Goal: Find specific page/section: Find specific page/section

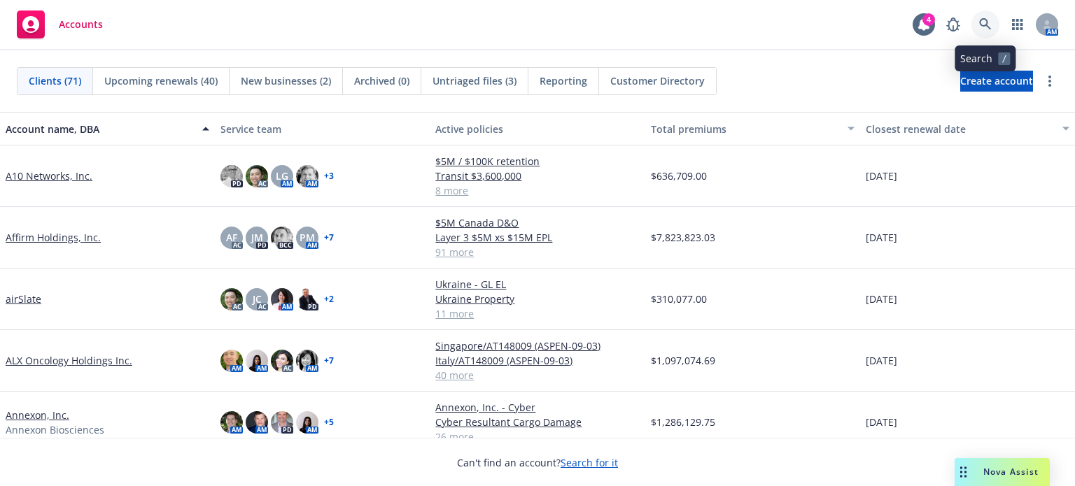
click at [980, 23] on icon at bounding box center [985, 24] width 12 height 12
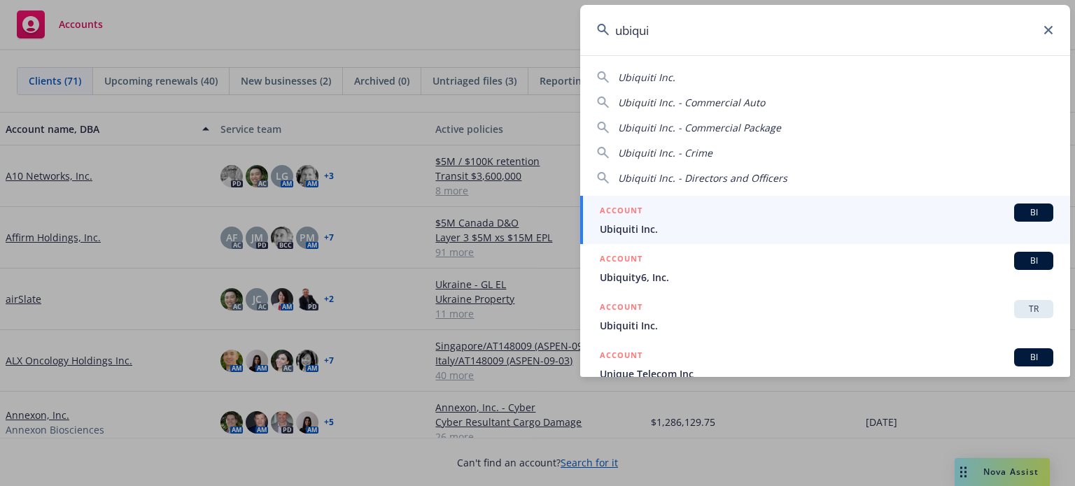
click at [754, 78] on div "Ubiquiti Inc." at bounding box center [825, 77] width 456 height 15
type input "Ubiquiti Inc."
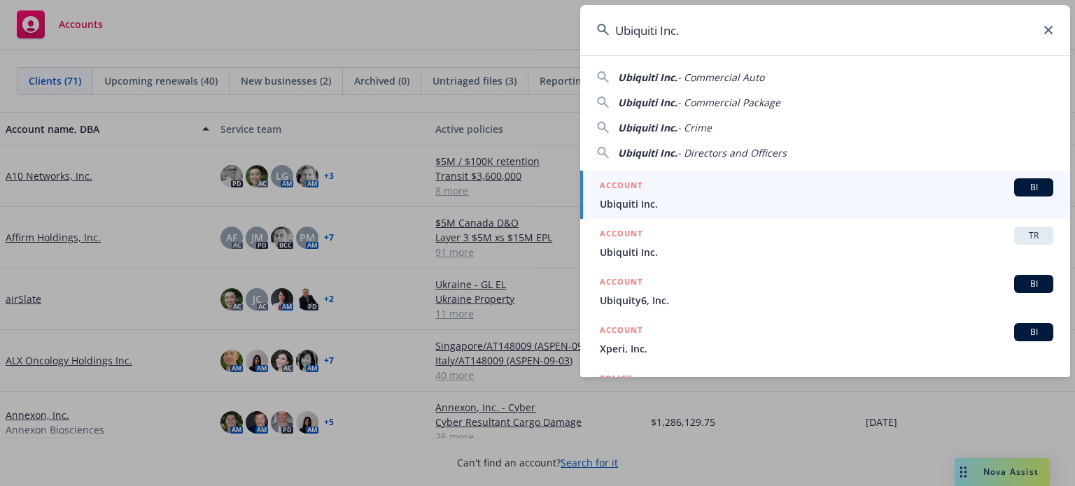
click at [1020, 184] on span "BI" at bounding box center [1034, 187] width 28 height 13
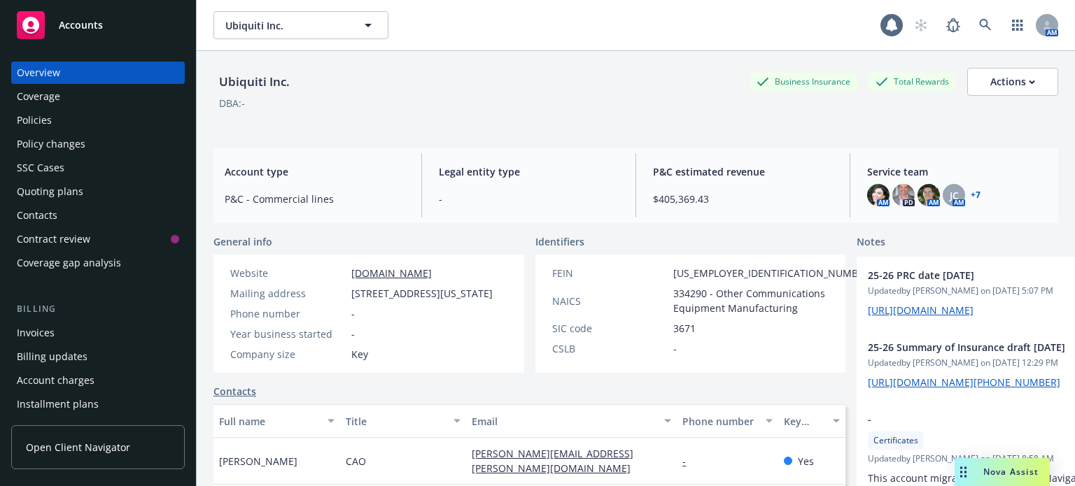
click at [25, 120] on div "Policies" at bounding box center [34, 120] width 35 height 22
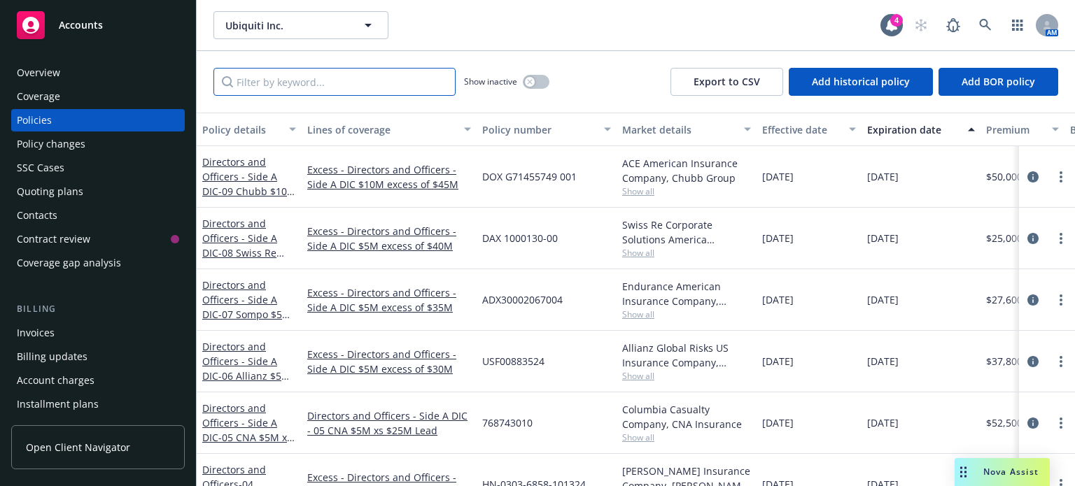
click at [344, 86] on input "Filter by keyword..." at bounding box center [334, 82] width 242 height 28
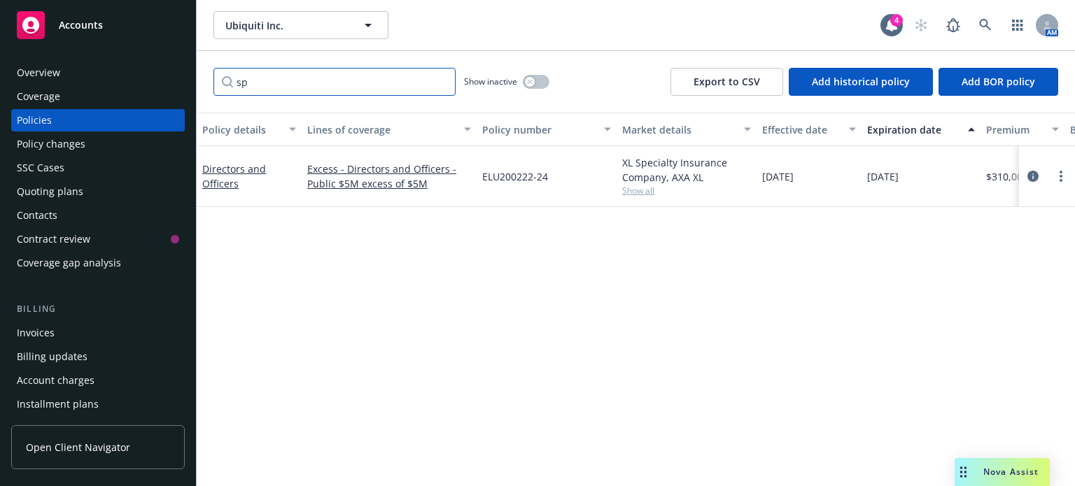
type input "s"
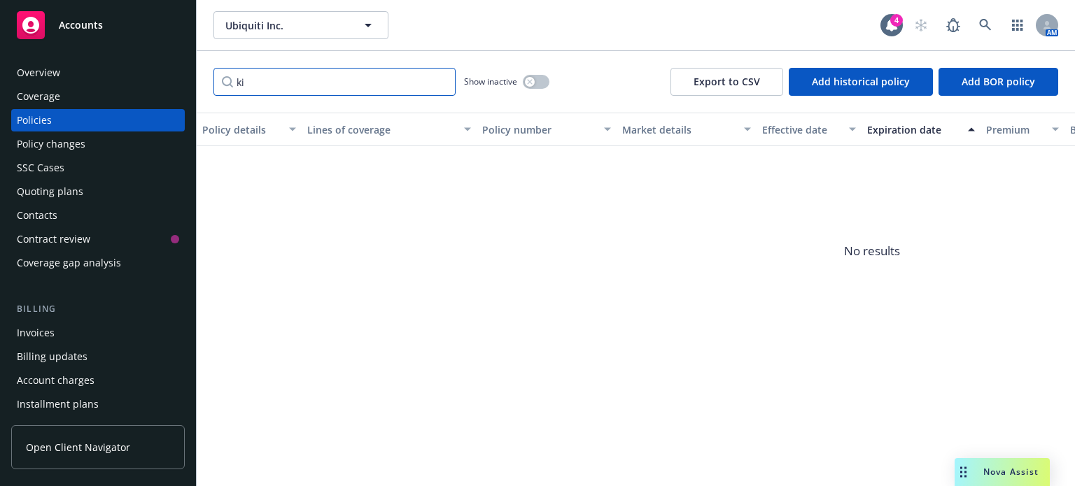
type input "k"
